Goal: Task Accomplishment & Management: Use online tool/utility

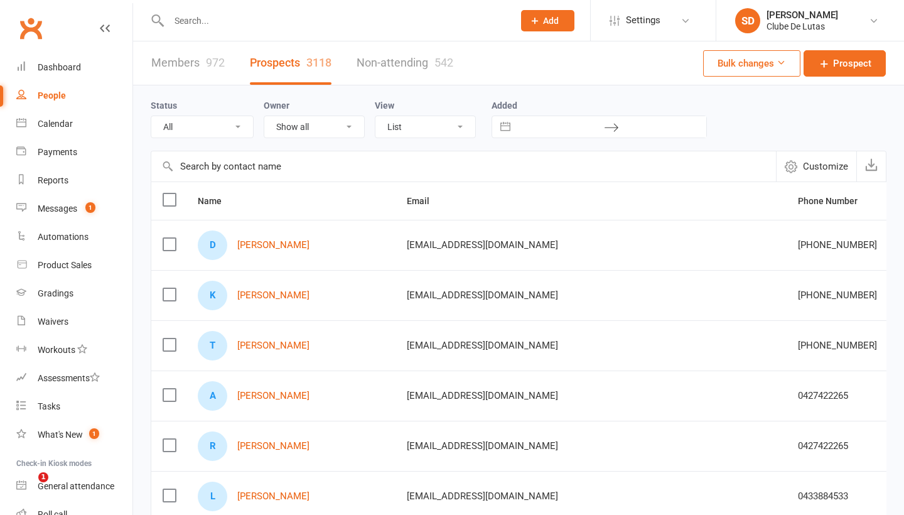
select select "100"
click at [651, 27] on span "Settings" at bounding box center [643, 20] width 35 height 28
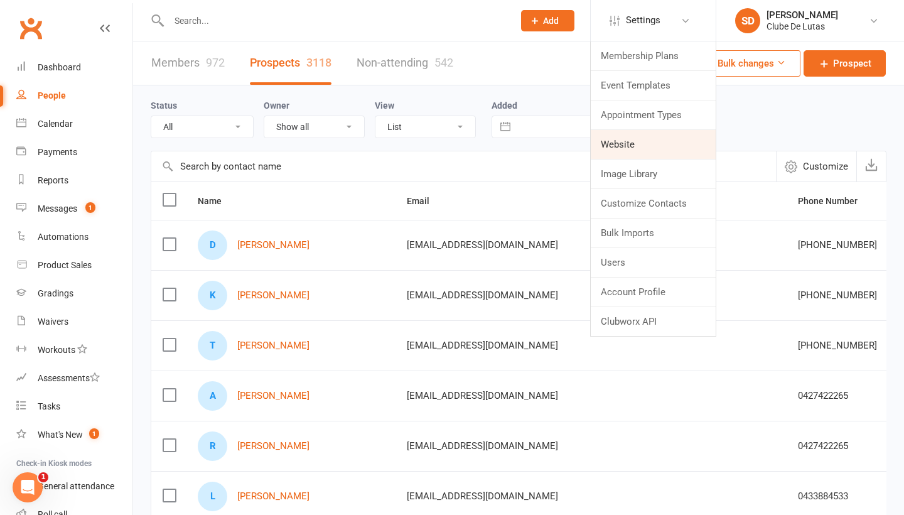
click at [631, 138] on link "Website" at bounding box center [653, 144] width 125 height 29
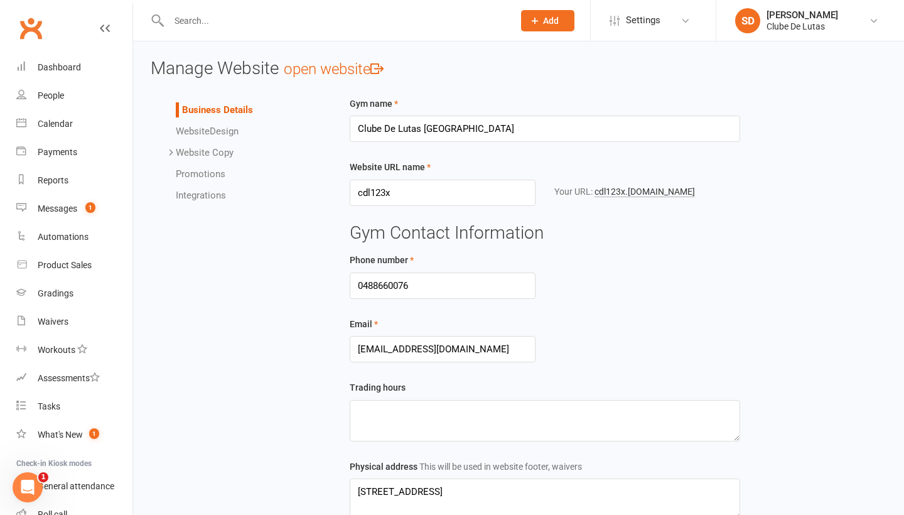
click at [219, 192] on link "Integrations" at bounding box center [201, 195] width 50 height 11
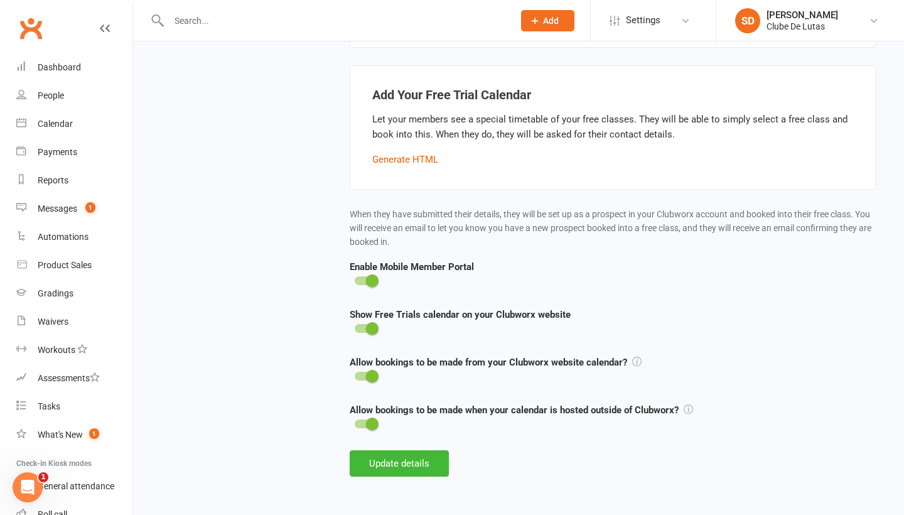
scroll to position [408, 0]
click at [422, 152] on button "Generate HTML" at bounding box center [405, 159] width 66 height 15
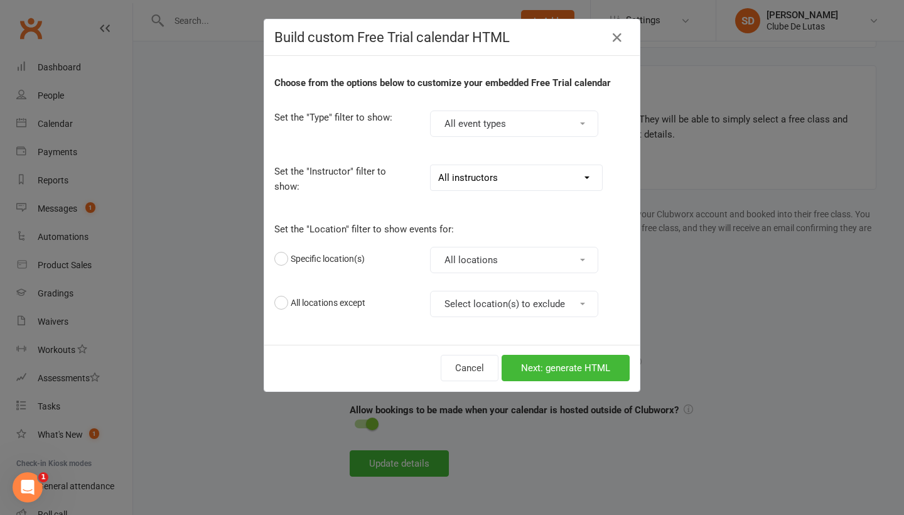
click at [577, 128] on button "All event types" at bounding box center [514, 124] width 168 height 26
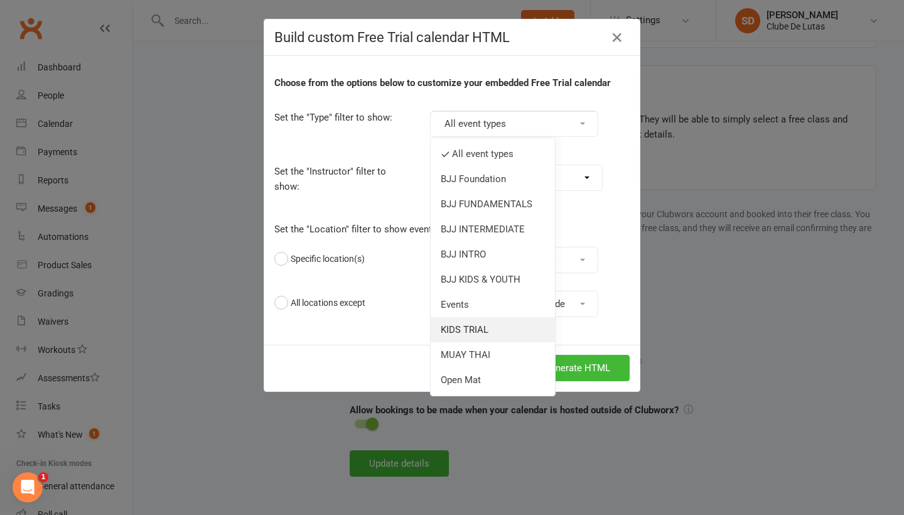
click at [521, 320] on link "KIDS TRIAL" at bounding box center [493, 329] width 124 height 25
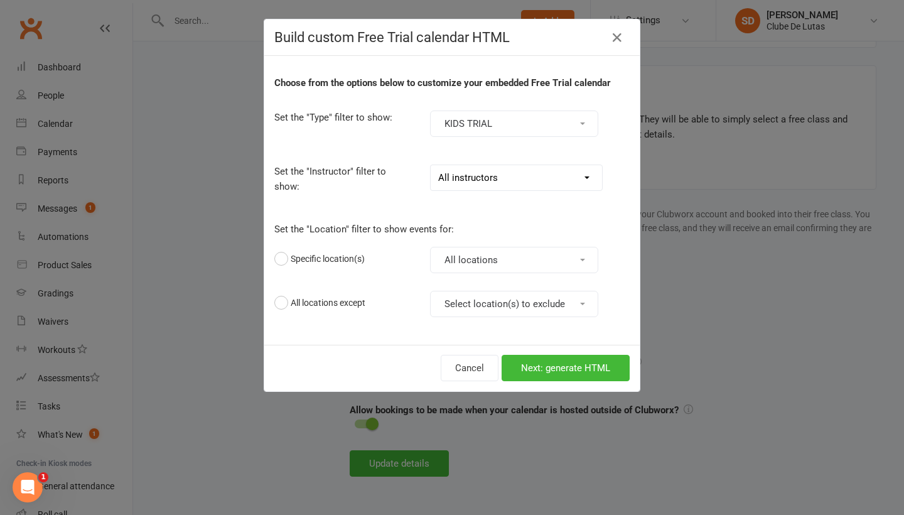
click at [564, 272] on button "All locations" at bounding box center [514, 260] width 168 height 26
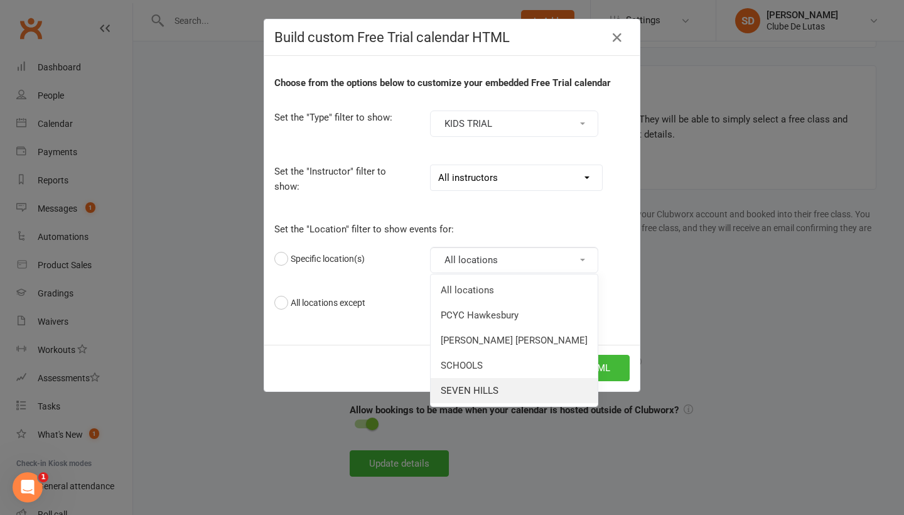
click at [528, 393] on link "SEVEN HILLS" at bounding box center [514, 390] width 167 height 25
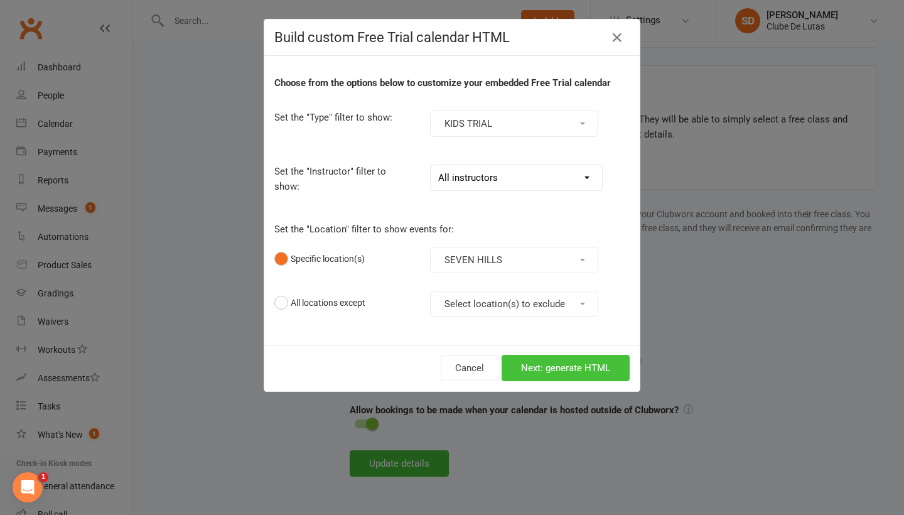
click at [561, 373] on button "Next: generate HTML" at bounding box center [566, 368] width 128 height 26
